Goal: Information Seeking & Learning: Learn about a topic

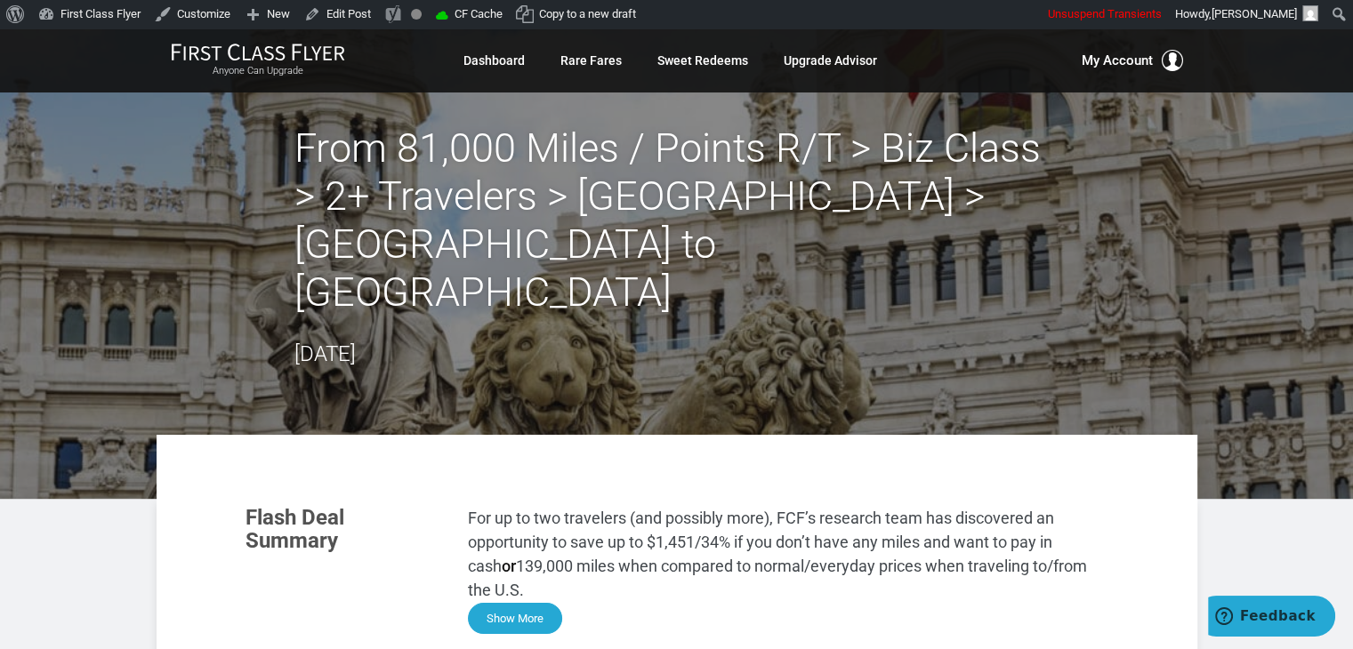
click at [550, 603] on button "Show More" at bounding box center [515, 618] width 94 height 31
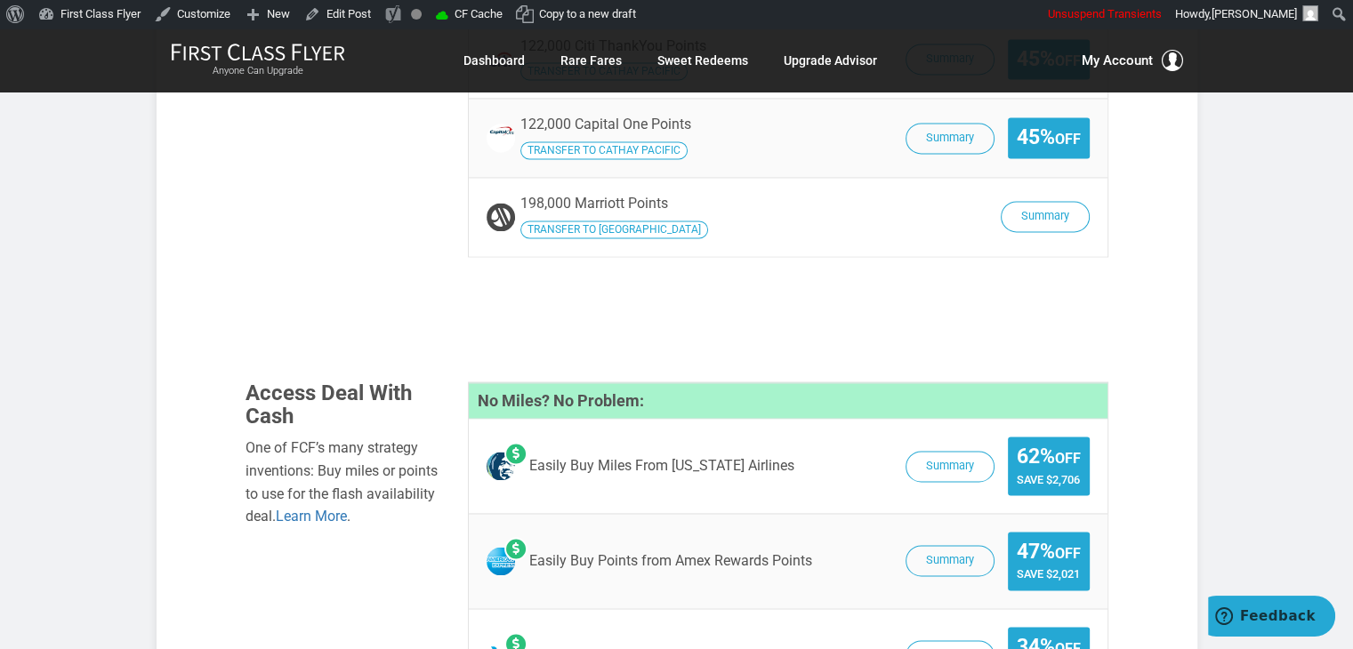
scroll to position [2730, 0]
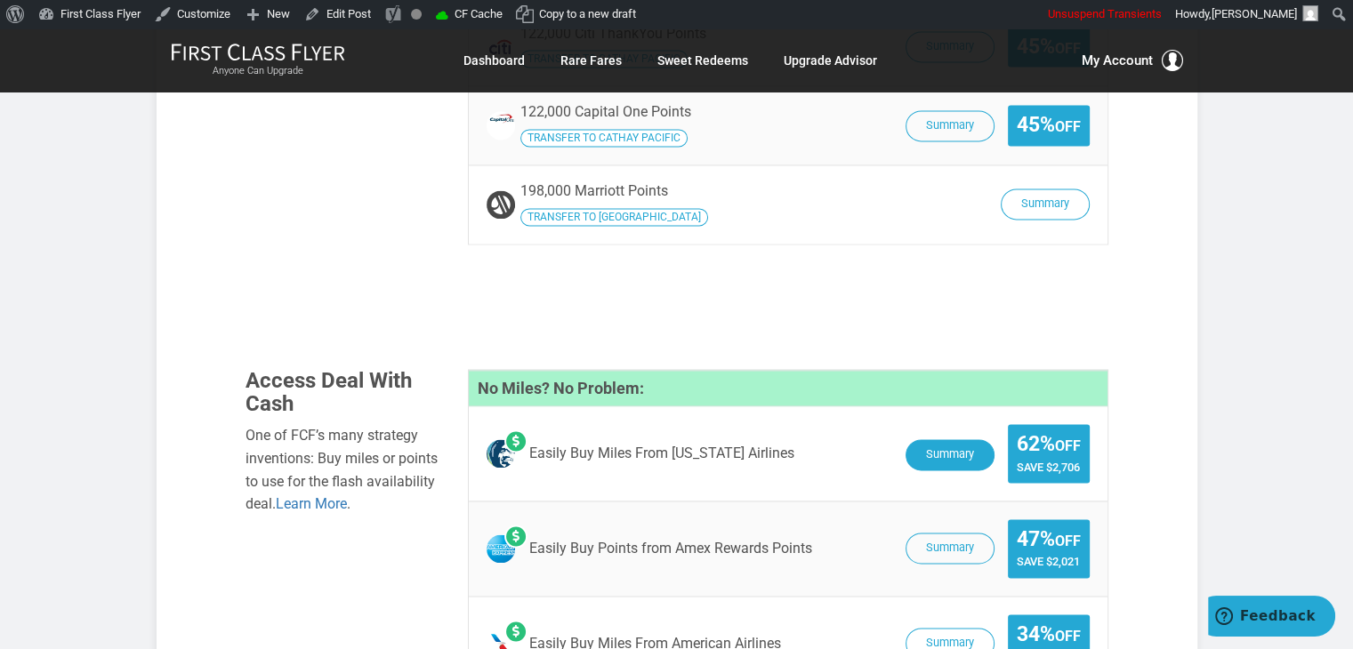
click at [939, 439] on button "Summary" at bounding box center [950, 454] width 89 height 31
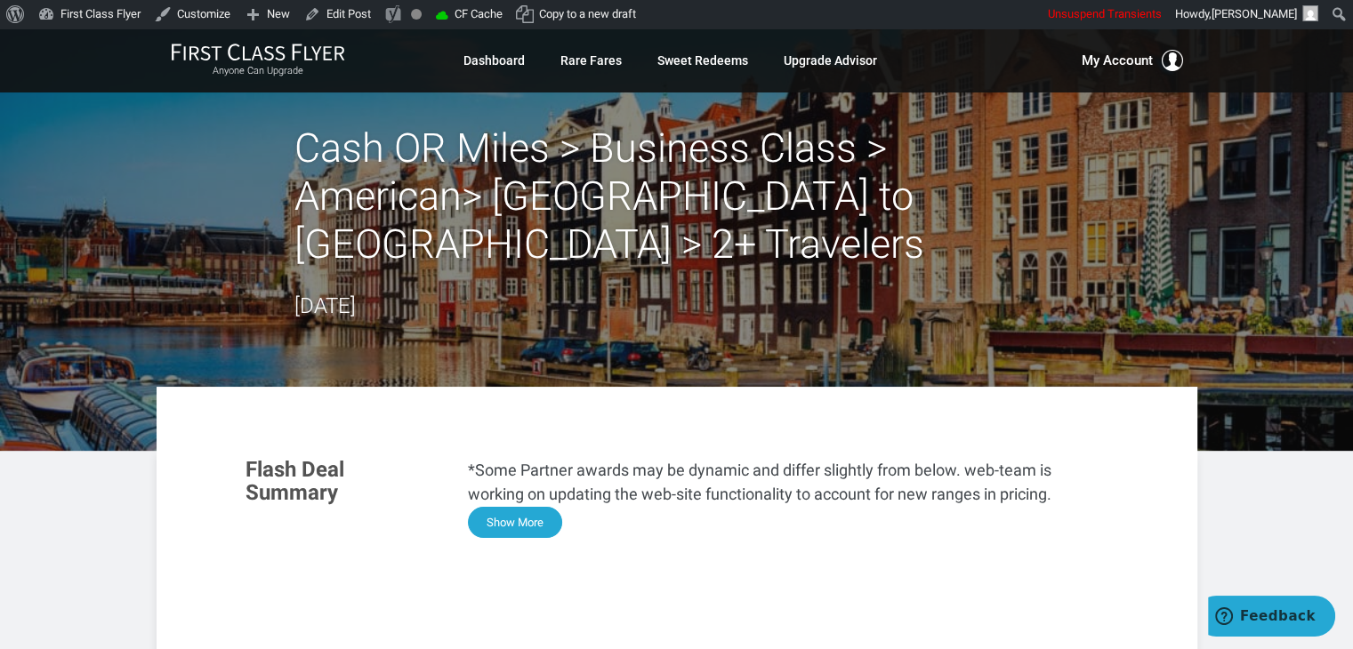
click at [499, 521] on button "Show More" at bounding box center [515, 522] width 94 height 31
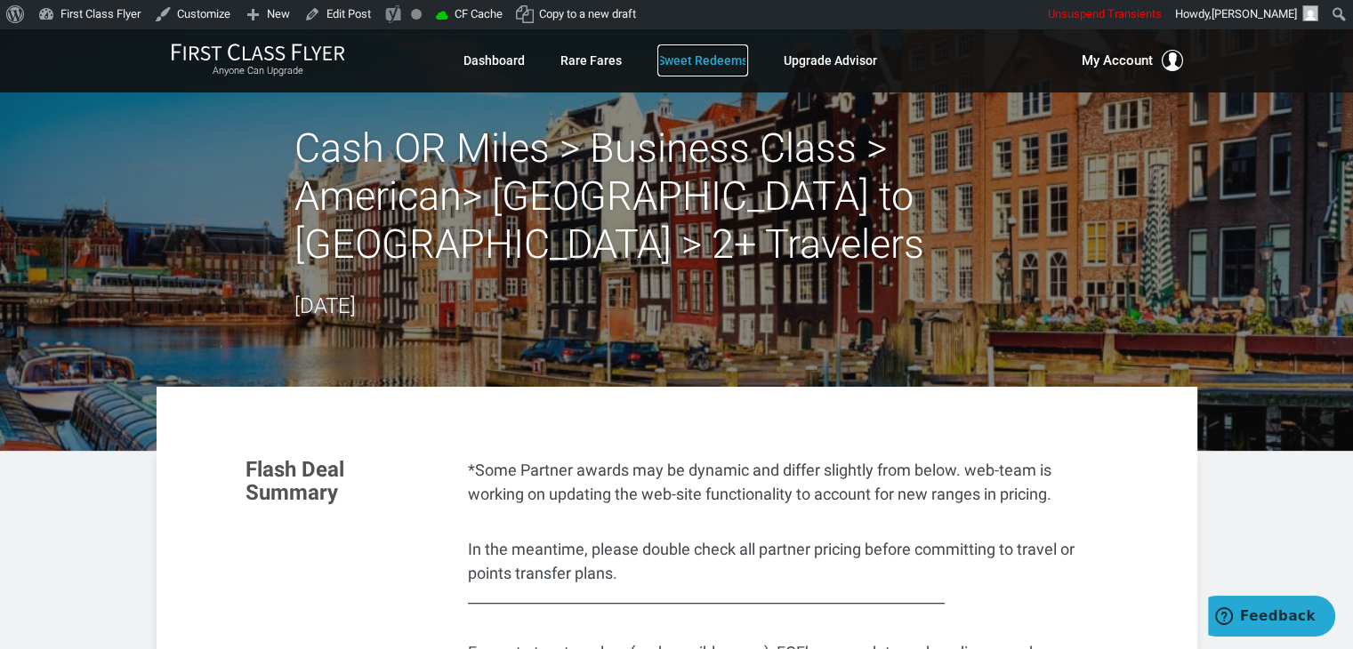
click at [680, 58] on link "Sweet Redeems" at bounding box center [702, 60] width 91 height 32
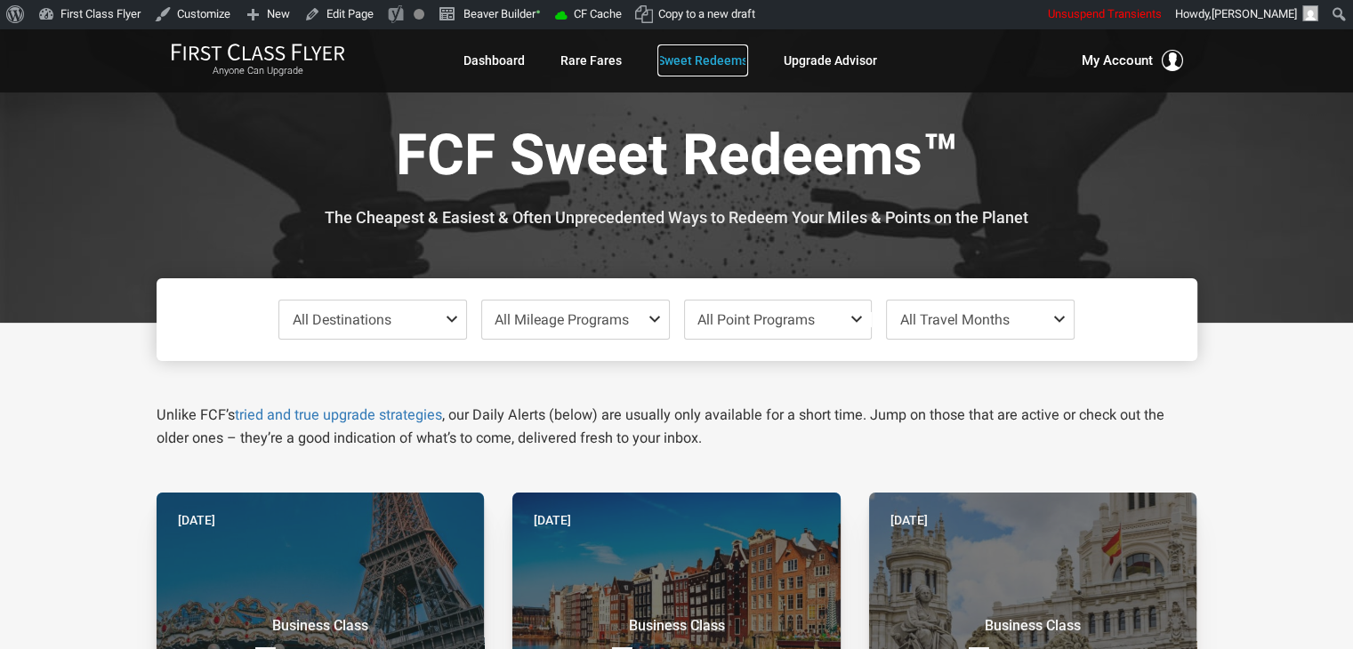
click at [680, 58] on link "Sweet Redeems" at bounding box center [702, 60] width 91 height 32
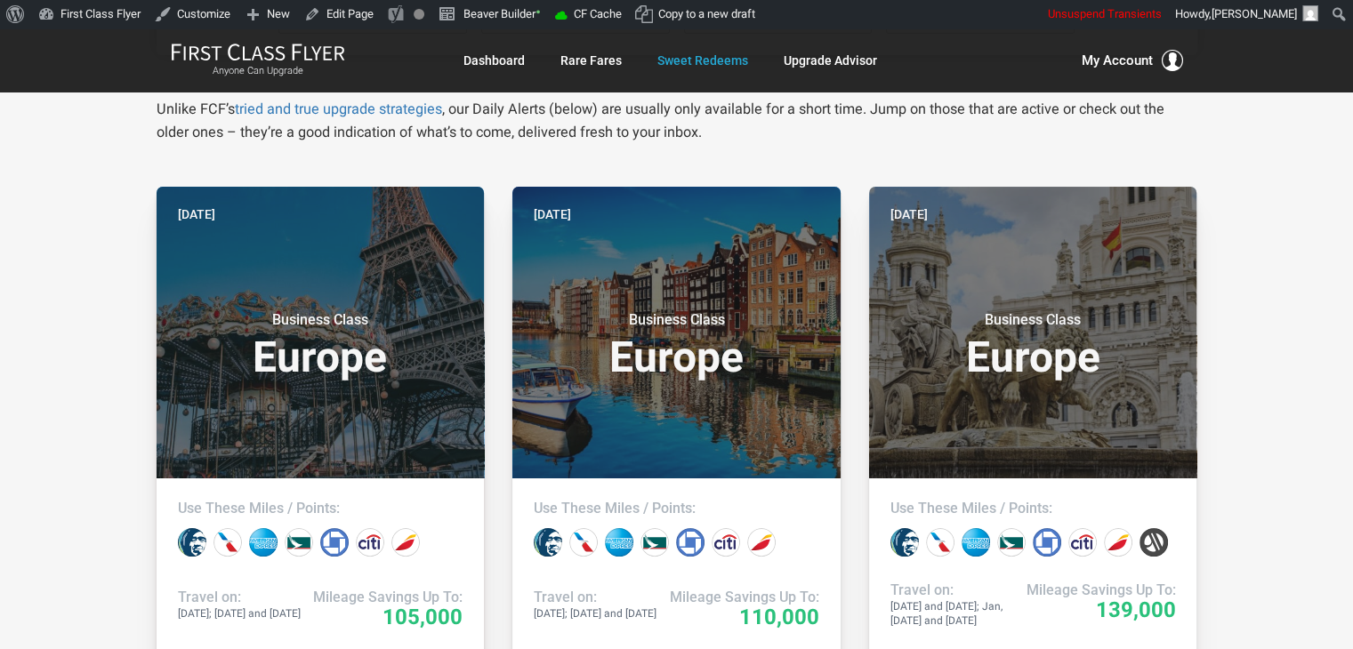
scroll to position [373, 0]
